Goal: Check status: Check status

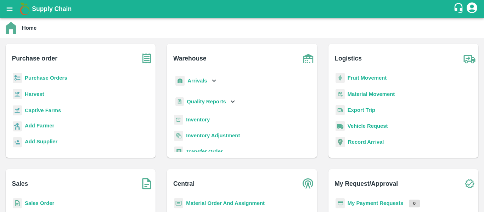
click at [354, 78] on b "Fruit Movement" at bounding box center [367, 78] width 39 height 6
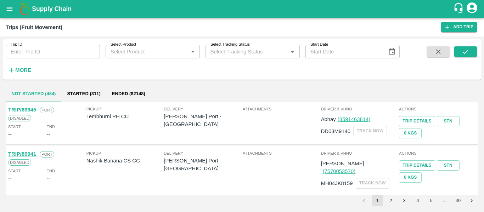
click at [41, 60] on div "Trip ID Trip ID Select Product Select Product   * Select Tracking Status Select…" at bounding box center [200, 57] width 400 height 37
click at [26, 47] on input "Trip ID" at bounding box center [53, 51] width 94 height 13
paste input "89798"
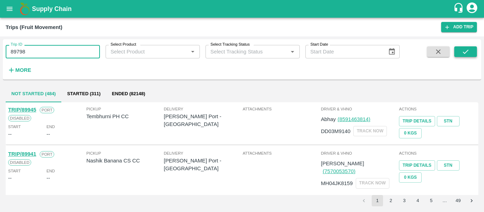
type input "89798"
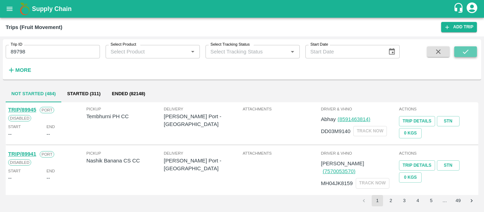
click at [463, 54] on icon "submit" at bounding box center [466, 52] width 8 height 8
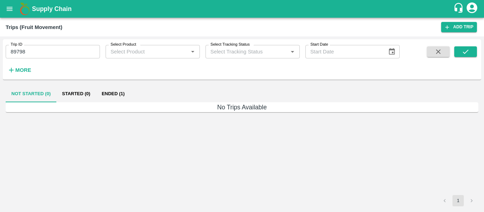
click at [120, 93] on button "Ended (1)" at bounding box center [113, 93] width 34 height 17
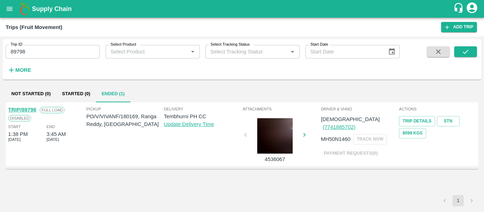
click at [19, 111] on link "TRIP/89798" at bounding box center [22, 110] width 28 height 6
